Goal: Find contact information: Find contact information

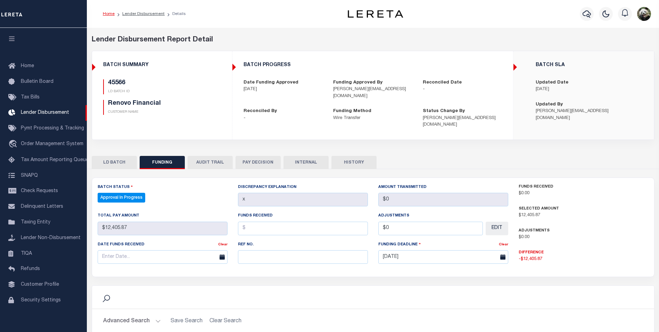
select select "100"
drag, startPoint x: 406, startPoint y: 50, endPoint x: 413, endPoint y: 50, distance: 7.6
click at [406, 50] on div "Lender Disbursement Report Detail 2241 CLIENT NUMBER Renovo Financial CLIENT NA…" at bounding box center [373, 92] width 573 height 115
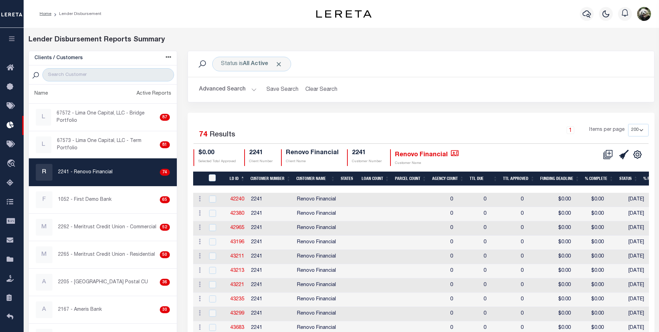
select select "200"
click at [451, 153] on icon at bounding box center [455, 153] width 8 height 6
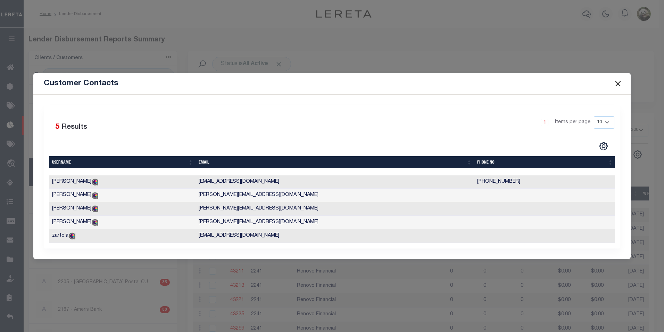
click at [396, 29] on div "Customer Contacts Selected 5 Results 1" at bounding box center [332, 166] width 664 height 332
click at [619, 79] on button "Close" at bounding box center [618, 83] width 9 height 9
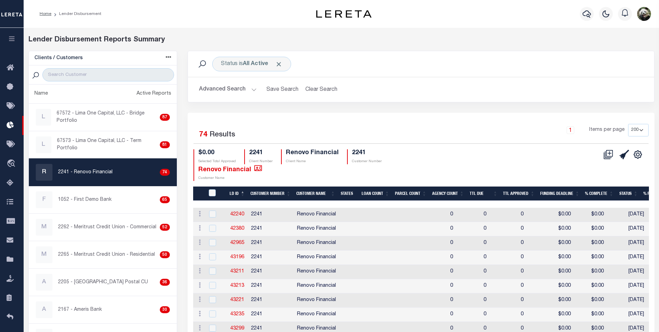
drag, startPoint x: 526, startPoint y: 16, endPoint x: 512, endPoint y: 18, distance: 14.4
click at [526, 16] on div "Profile Sign out" at bounding box center [525, 14] width 258 height 24
